Goal: Task Accomplishment & Management: Manage account settings

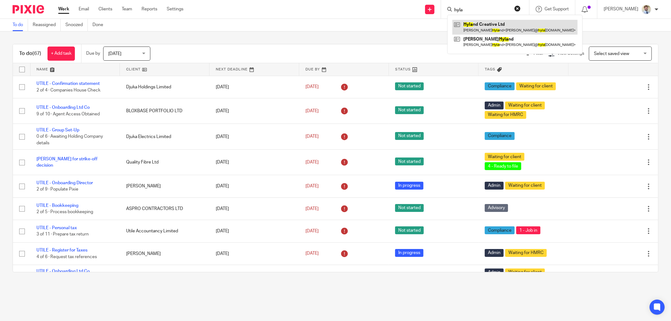
type input "hyla"
click at [479, 22] on link at bounding box center [514, 27] width 125 height 14
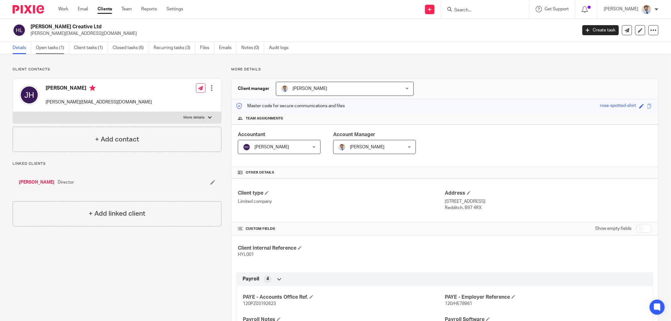
click at [47, 42] on link "Open tasks (1)" at bounding box center [52, 48] width 33 height 12
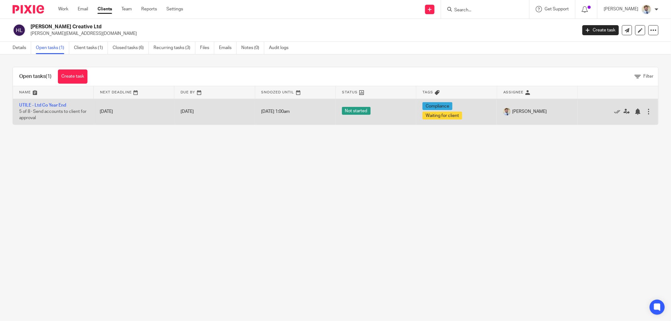
click at [42, 102] on td "UTILE - Ltd Co Year End 5 of 8 · Send accounts to client for approval" at bounding box center [53, 112] width 81 height 26
click at [41, 104] on link "UTILE - Ltd Co Year End" at bounding box center [42, 105] width 47 height 4
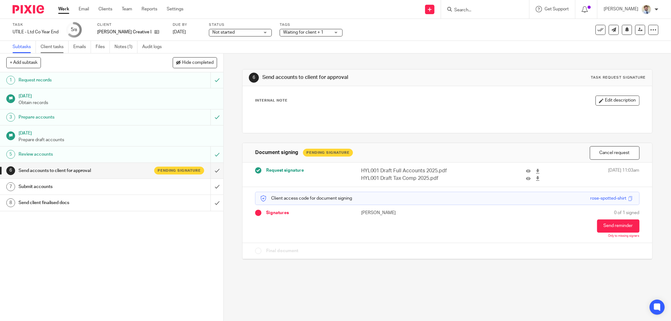
click at [57, 48] on link "Client tasks" at bounding box center [55, 47] width 28 height 12
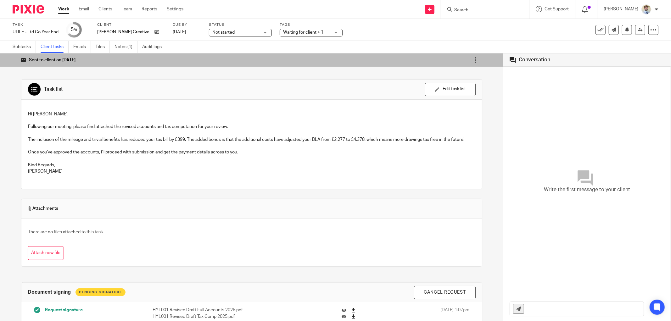
click at [55, 100] on div "Hi [PERSON_NAME], Following our meeting, please find attached the revised accou…" at bounding box center [251, 145] width 461 height 90
click at [36, 68] on div "Sent to client on [DATE] Re-send email Configure auto-reminders Sharing details…" at bounding box center [251, 187] width 503 height 268
drag, startPoint x: 76, startPoint y: 31, endPoint x: 67, endPoint y: 28, distance: 9.1
click at [74, 31] on small "/8" at bounding box center [75, 29] width 3 height 3
click at [78, 31] on circle at bounding box center [73, 29] width 13 height 13
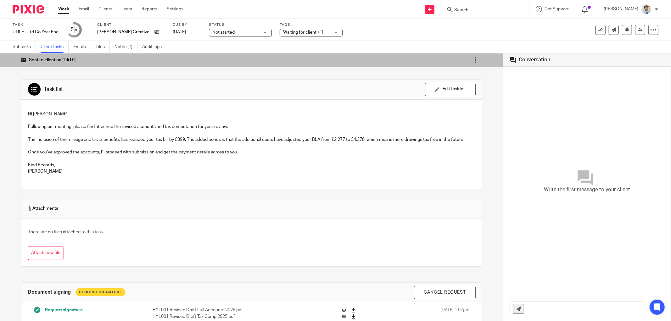
click at [73, 30] on div "5 /8" at bounding box center [74, 29] width 6 height 7
click at [75, 30] on small "/8" at bounding box center [75, 29] width 3 height 3
drag, startPoint x: 73, startPoint y: 30, endPoint x: 77, endPoint y: 30, distance: 4.1
click at [77, 30] on div "5 /8" at bounding box center [74, 29] width 6 height 7
click at [93, 30] on div "Task UTILE - Ltd Co Year End Save UTILE - Ltd Co Year End 5 /8 Client [PERSON_N…" at bounding box center [282, 29] width 538 height 15
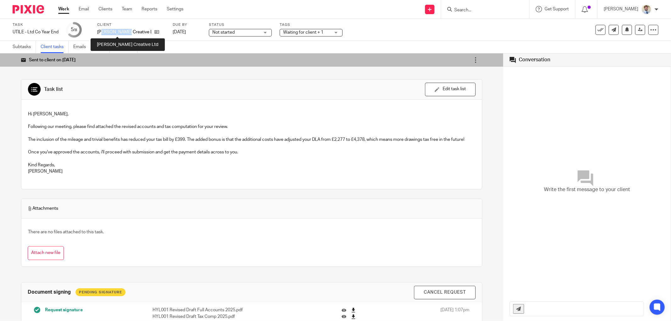
drag, startPoint x: 104, startPoint y: 30, endPoint x: 125, endPoint y: 32, distance: 21.2
click at [125, 32] on p "[PERSON_NAME] Creative Ltd" at bounding box center [124, 32] width 54 height 6
click at [59, 80] on div "Task list Send to client Send to client Ask client to recheck again Edit task l…" at bounding box center [251, 90] width 461 height 20
click at [328, 141] on p "The inclusion of the mileage and trivial benefits has reduced your tax bill by …" at bounding box center [251, 140] width 447 height 6
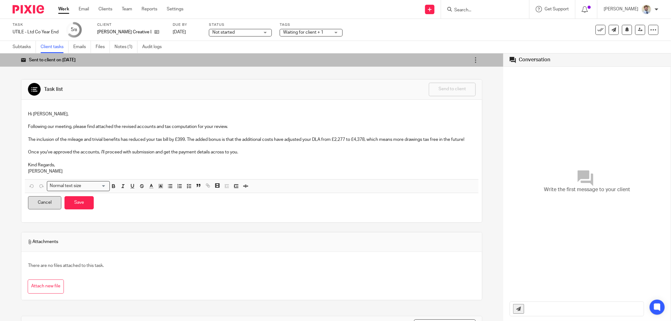
click at [48, 210] on button "Cancel" at bounding box center [44, 203] width 33 height 14
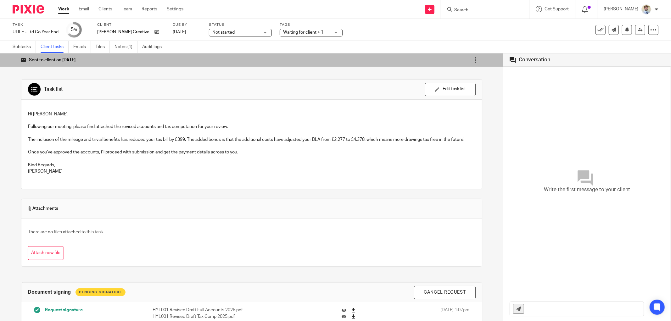
click at [11, 190] on div "Sent to client on [DATE] Re-send email Configure auto-reminders Sharing details…" at bounding box center [251, 187] width 503 height 268
